Goal: Register for event/course

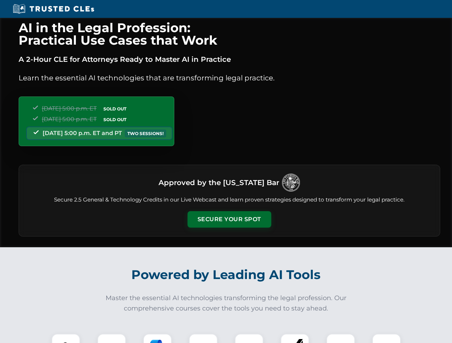
click at [229, 220] on button "Secure Your Spot" at bounding box center [229, 219] width 84 height 16
click at [66, 339] on img at bounding box center [65, 348] width 21 height 21
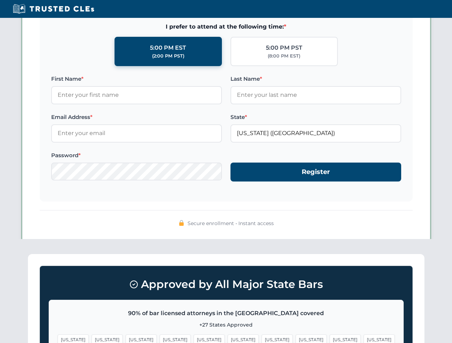
click at [329, 339] on span "[US_STATE]" at bounding box center [344, 340] width 31 height 10
